Goal: Find specific page/section: Find specific page/section

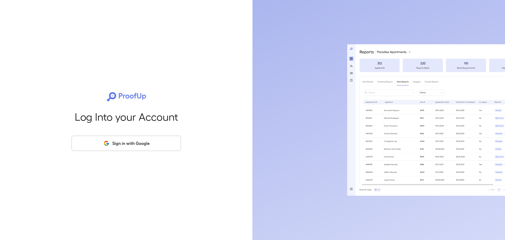
click at [106, 139] on button "Sign in with Google" at bounding box center [126, 143] width 109 height 15
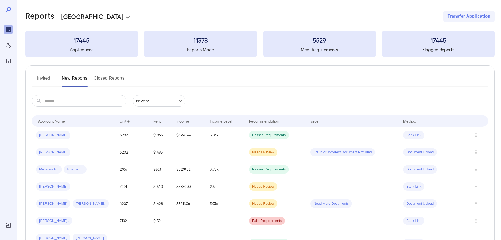
click at [46, 80] on button "Invited" at bounding box center [44, 80] width 24 height 13
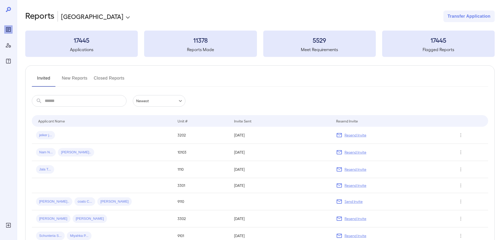
click at [46, 80] on button "Invited" at bounding box center [44, 80] width 24 height 13
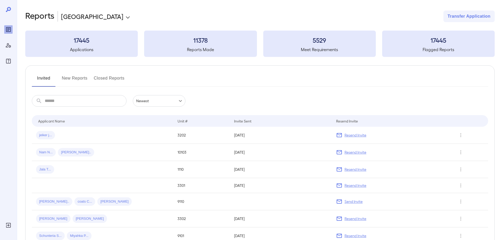
click at [46, 80] on button "Invited" at bounding box center [44, 80] width 24 height 13
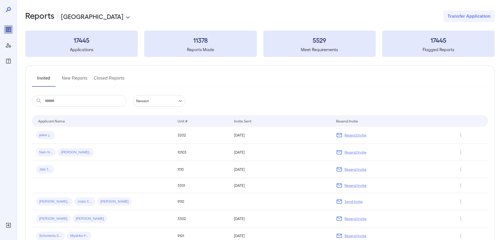
click at [46, 80] on button "Invited" at bounding box center [44, 80] width 24 height 13
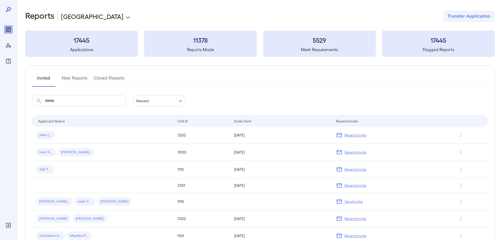
click at [46, 80] on button "Invited" at bounding box center [44, 80] width 24 height 13
click at [75, 79] on button "New Reports" at bounding box center [75, 80] width 26 height 13
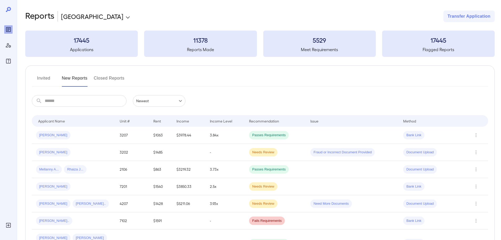
click at [48, 78] on button "Invited" at bounding box center [44, 80] width 24 height 13
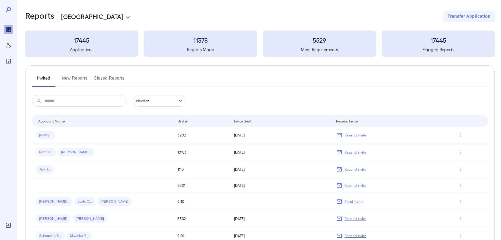
click at [48, 78] on button "Invited" at bounding box center [44, 80] width 24 height 13
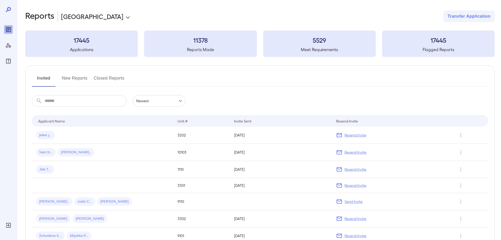
click at [48, 78] on button "Invited" at bounding box center [44, 80] width 24 height 13
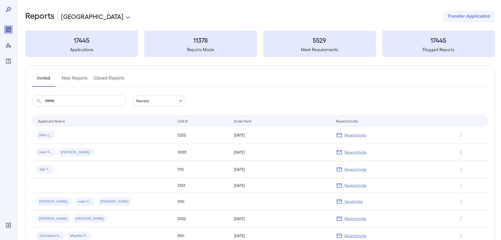
click at [49, 80] on button "Invited" at bounding box center [44, 80] width 24 height 13
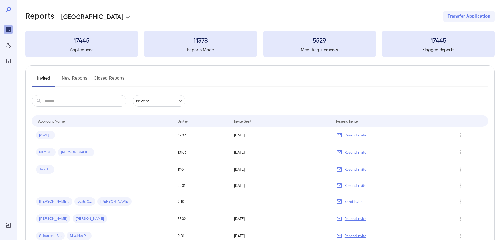
click at [49, 80] on button "Invited" at bounding box center [44, 80] width 24 height 13
click at [65, 79] on button "New Reports" at bounding box center [75, 80] width 26 height 13
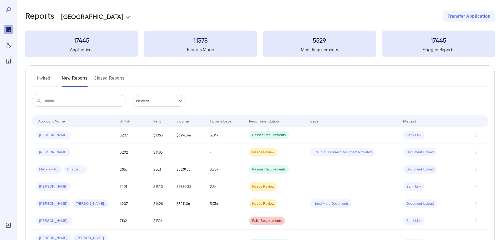
click at [47, 79] on button "Invited" at bounding box center [44, 80] width 24 height 13
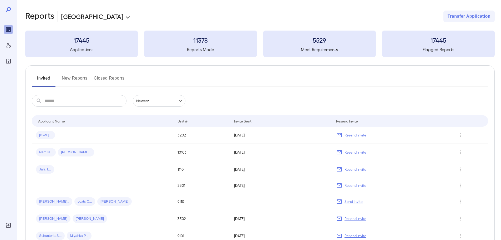
click at [47, 79] on button "Invited" at bounding box center [44, 80] width 24 height 13
click at [84, 80] on button "New Reports" at bounding box center [75, 80] width 26 height 13
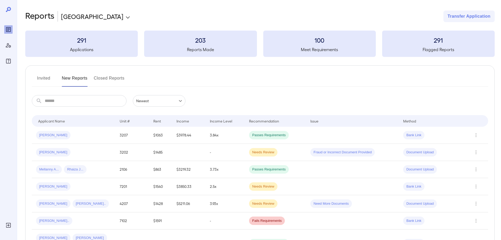
click at [37, 77] on button "Invited" at bounding box center [44, 80] width 24 height 13
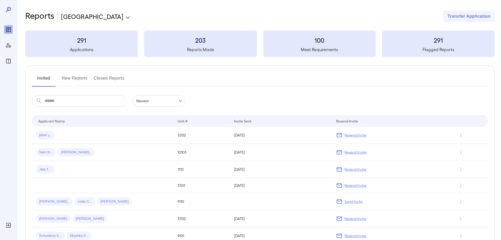
click at [35, 86] on button "Invited" at bounding box center [44, 80] width 24 height 13
click at [39, 82] on button "Invited" at bounding box center [44, 80] width 24 height 13
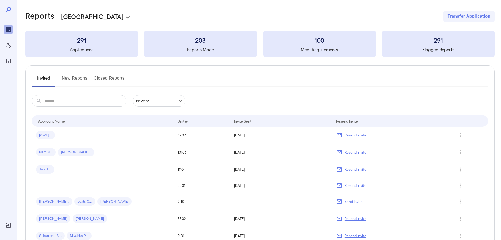
click at [39, 82] on button "Invited" at bounding box center [44, 80] width 24 height 13
click at [41, 83] on button "Invited" at bounding box center [44, 80] width 24 height 13
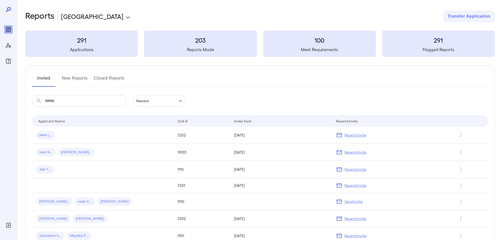
click at [48, 76] on button "Invited" at bounding box center [44, 80] width 24 height 13
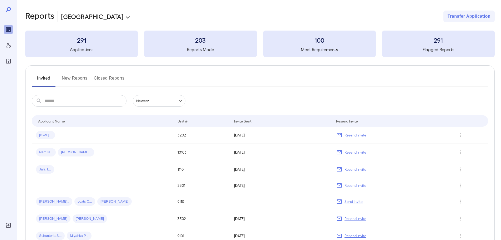
click at [48, 76] on button "Invited" at bounding box center [44, 80] width 24 height 13
click at [63, 76] on button "New Reports" at bounding box center [75, 80] width 26 height 13
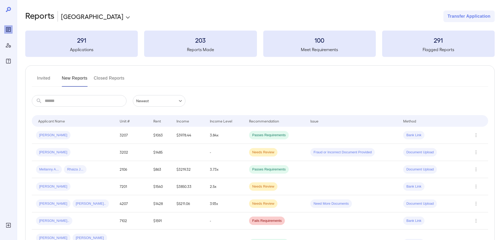
click at [45, 78] on button "Invited" at bounding box center [44, 80] width 24 height 13
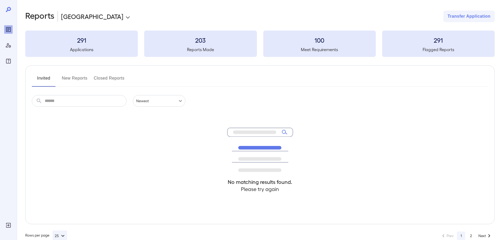
click at [45, 78] on button "Invited" at bounding box center [44, 80] width 24 height 13
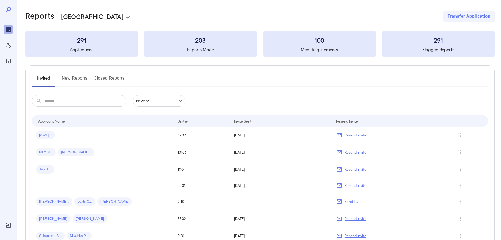
click at [45, 89] on div "Invited New Reports Closed Reports ​ ​ Newest ****** Drop to group by Applicant…" at bounding box center [260, 179] width 470 height 228
click at [46, 81] on button "Invited" at bounding box center [44, 80] width 24 height 13
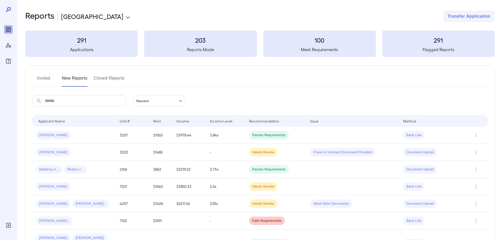
click at [48, 80] on button "Invited" at bounding box center [44, 80] width 24 height 13
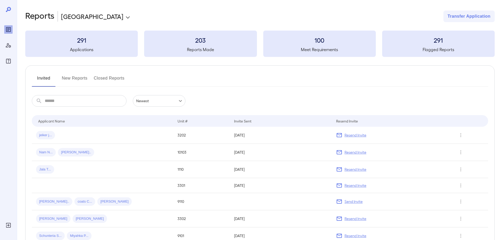
click at [48, 80] on button "Invited" at bounding box center [44, 80] width 24 height 13
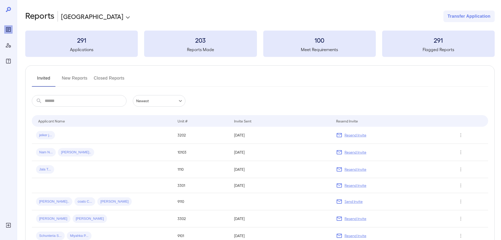
click at [48, 80] on button "Invited" at bounding box center [44, 80] width 24 height 13
click at [71, 81] on button "New Reports" at bounding box center [75, 80] width 26 height 13
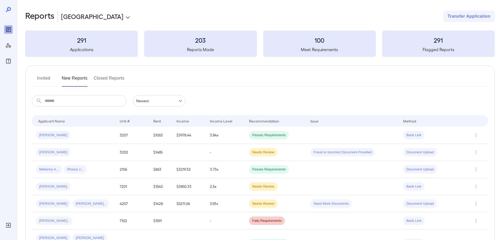
click at [39, 78] on button "Invited" at bounding box center [44, 80] width 24 height 13
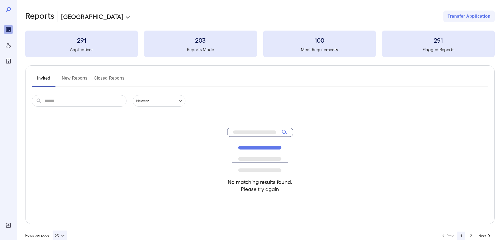
click at [39, 78] on button "Invited" at bounding box center [44, 80] width 24 height 13
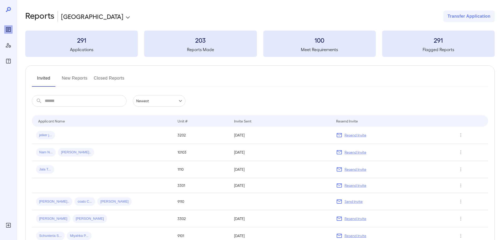
click at [39, 78] on button "Invited" at bounding box center [44, 80] width 24 height 13
